Goal: Task Accomplishment & Management: Use online tool/utility

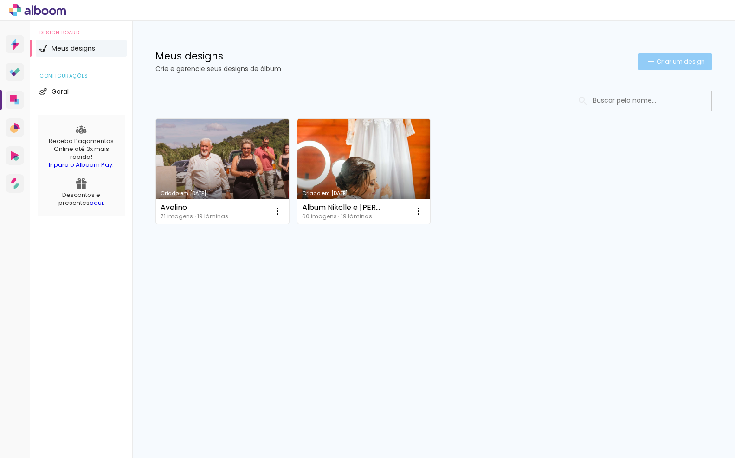
click at [683, 56] on paper-button "Criar um design" at bounding box center [674, 61] width 73 height 17
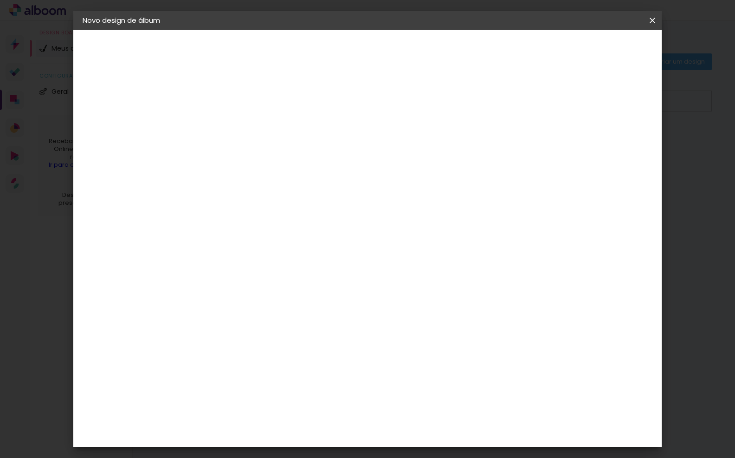
click at [234, 126] on input at bounding box center [234, 124] width 0 height 14
type input "[PERSON_NAME] e [PERSON_NAME]"
type paper-input "[PERSON_NAME] e [PERSON_NAME]"
click at [0, 0] on slot "Avançar" at bounding box center [0, 0] width 0 height 0
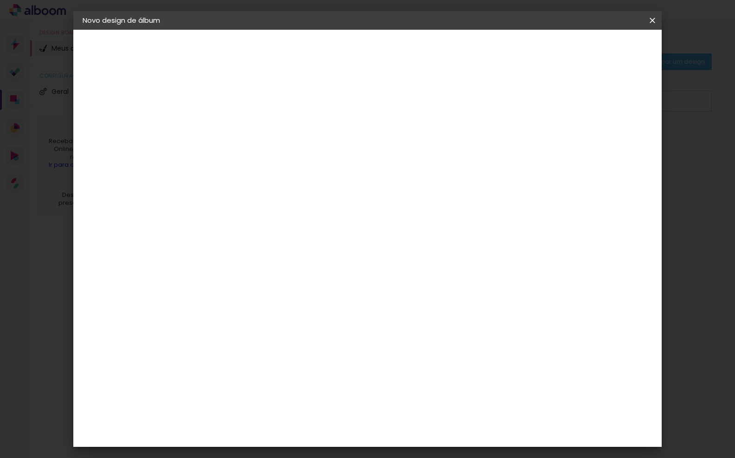
click at [262, 453] on div "[PERSON_NAME]" at bounding box center [259, 456] width 62 height 7
click at [0, 0] on slot "Avançar" at bounding box center [0, 0] width 0 height 0
click at [271, 155] on input "text" at bounding box center [252, 162] width 36 height 14
click at [464, 156] on paper-item "Encadernados" at bounding box center [428, 154] width 186 height 19
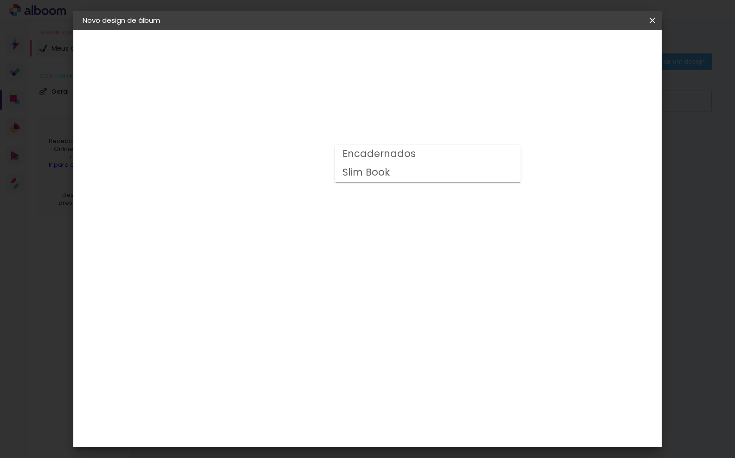
type input "Encadernados"
click at [297, 317] on span "30 x 60" at bounding box center [275, 326] width 43 height 19
click at [0, 0] on slot "Avançar" at bounding box center [0, 0] width 0 height 0
type input "3"
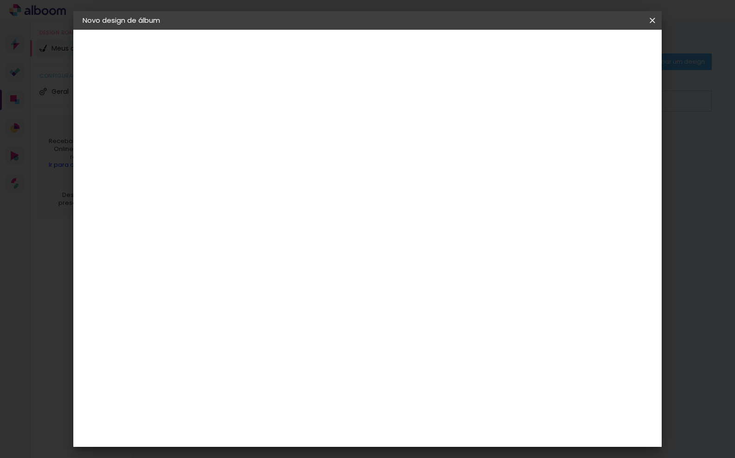
type paper-input "3"
click at [240, 96] on input "3" at bounding box center [227, 100] width 32 height 12
type input "4"
type paper-input "4"
click at [240, 96] on input "4" at bounding box center [227, 100] width 32 height 12
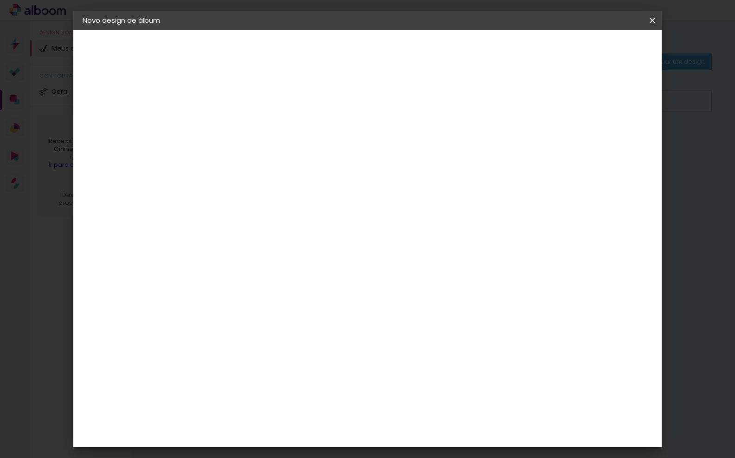
type input "3"
type paper-input "3"
click at [240, 101] on input "3" at bounding box center [227, 100] width 32 height 12
type input "2"
type paper-input "2"
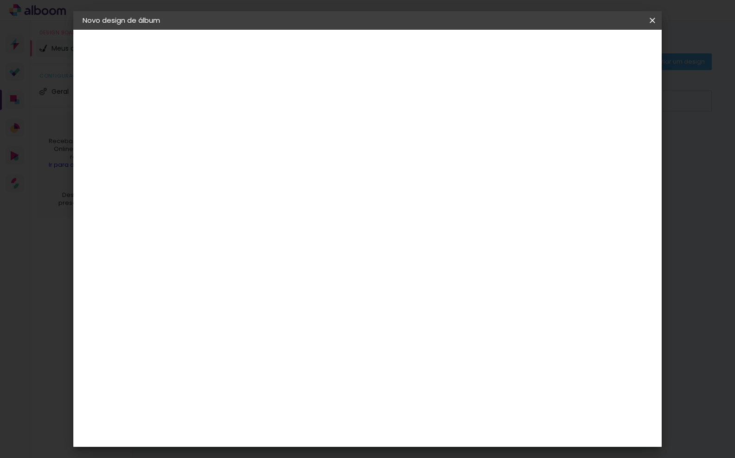
click at [240, 101] on input "2" at bounding box center [227, 100] width 32 height 12
click at [601, 46] on span "Iniciar design" at bounding box center [580, 49] width 42 height 6
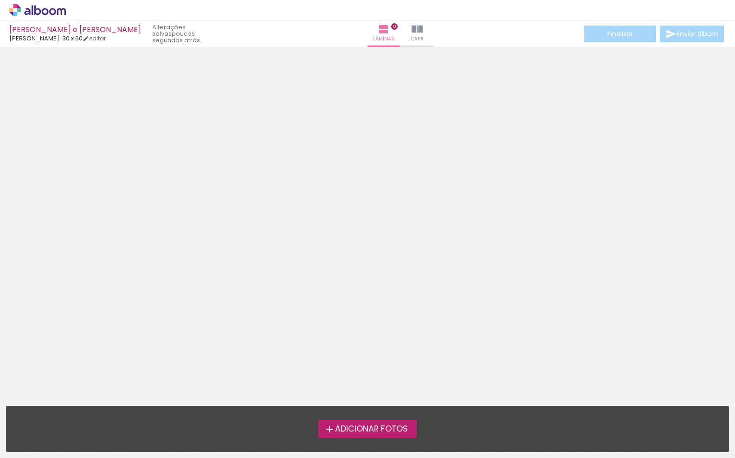
click at [389, 427] on span "Adicionar Fotos" at bounding box center [371, 429] width 73 height 8
click at [0, 0] on input "file" at bounding box center [0, 0] width 0 height 0
